Goal: Navigation & Orientation: Find specific page/section

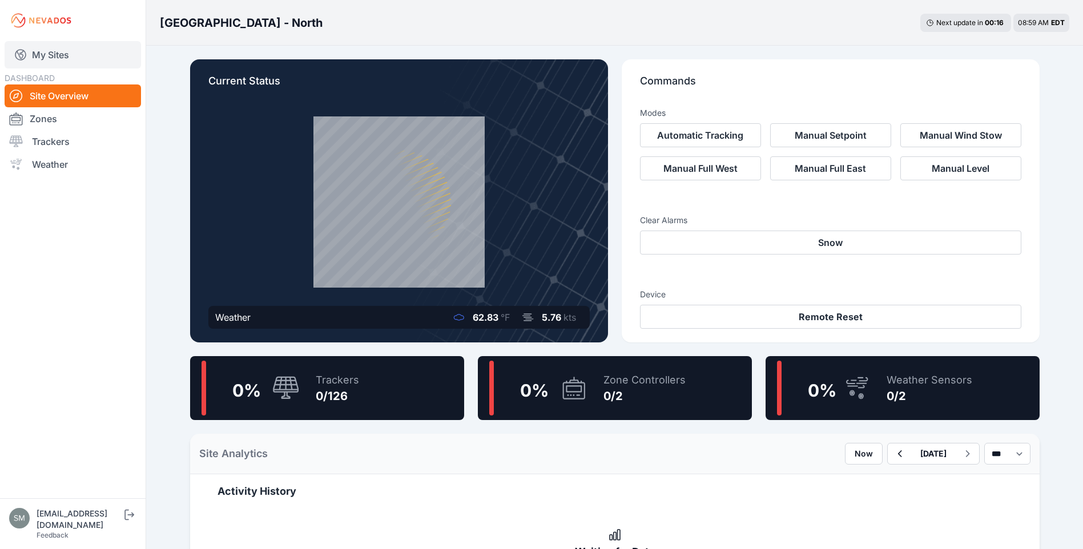
click at [49, 61] on link "My Sites" at bounding box center [73, 54] width 136 height 27
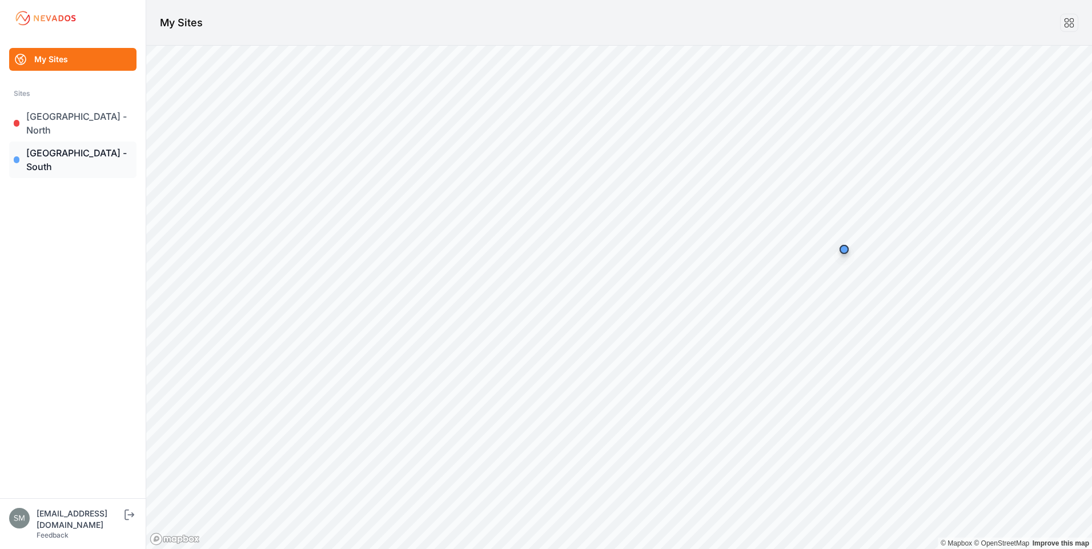
click at [63, 142] on link "[GEOGRAPHIC_DATA] - South" at bounding box center [72, 160] width 127 height 37
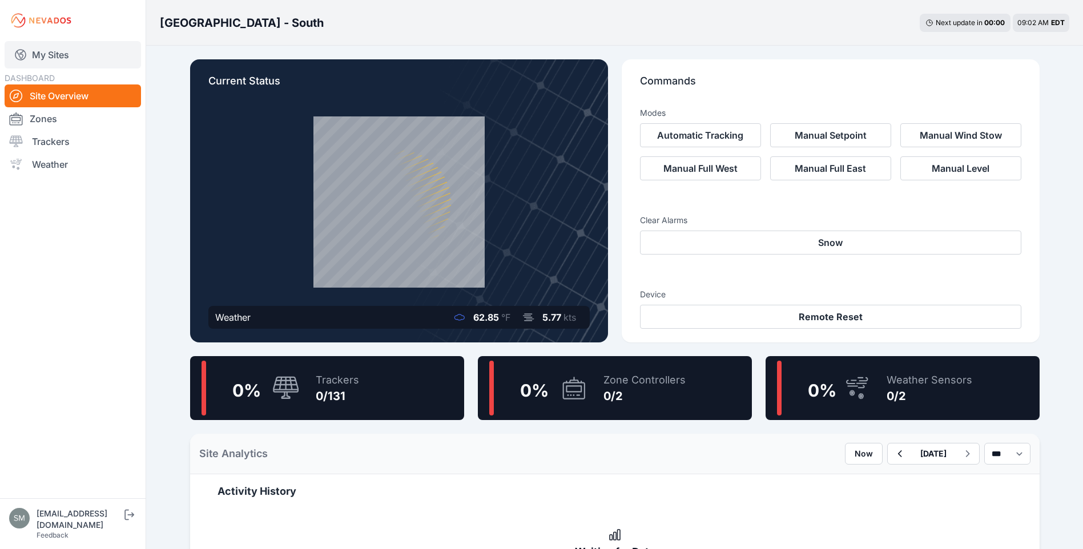
click at [49, 51] on link "My Sites" at bounding box center [73, 54] width 136 height 27
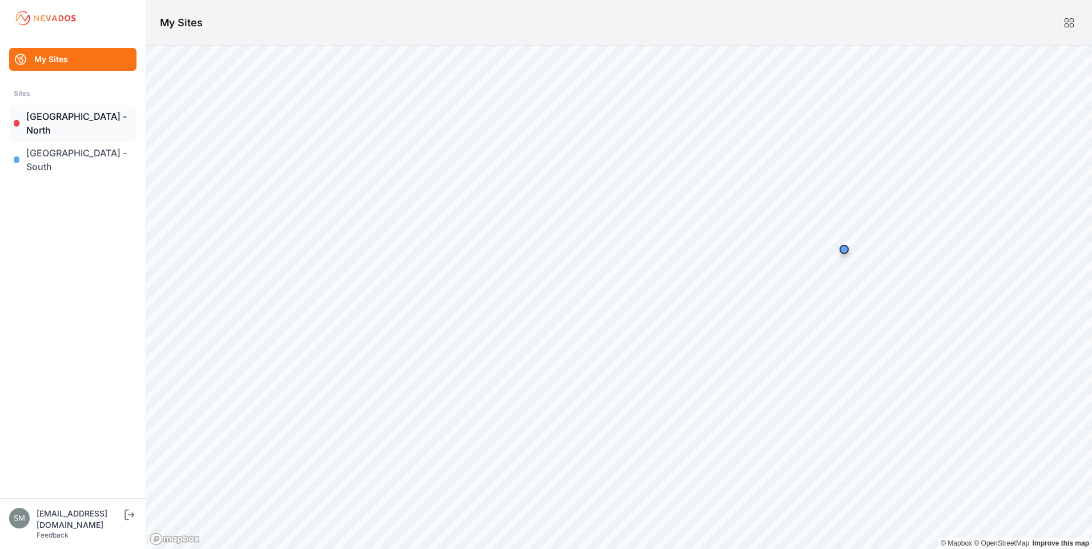
click at [59, 115] on link "[GEOGRAPHIC_DATA] - North" at bounding box center [72, 123] width 127 height 37
